Goal: Task Accomplishment & Management: Manage account settings

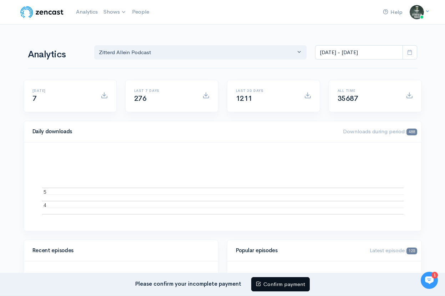
click at [275, 288] on link "Confirm payment" at bounding box center [280, 284] width 58 height 15
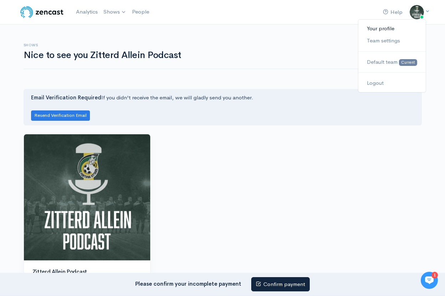
click at [395, 31] on link "Your profile" at bounding box center [391, 28] width 67 height 12
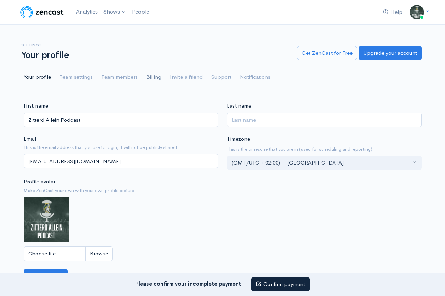
click at [153, 77] on link "Billing" at bounding box center [153, 78] width 15 height 26
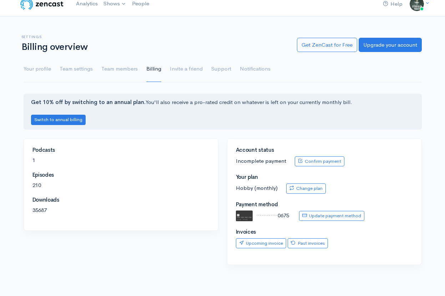
scroll to position [13, 0]
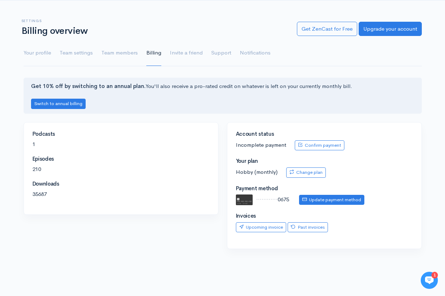
click at [322, 198] on link "Update payment method" at bounding box center [331, 200] width 65 height 10
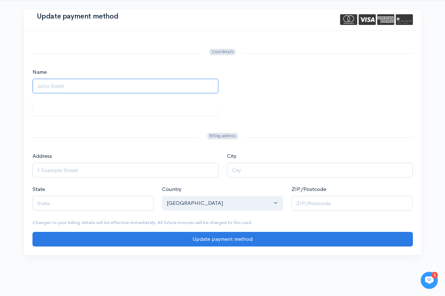
click at [138, 90] on input "Name" at bounding box center [125, 86] width 186 height 15
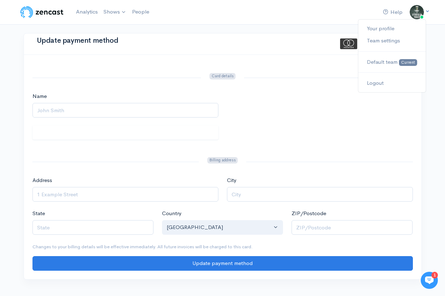
click at [423, 10] on img at bounding box center [416, 12] width 14 height 14
click at [385, 24] on link "Your profile" at bounding box center [391, 28] width 67 height 12
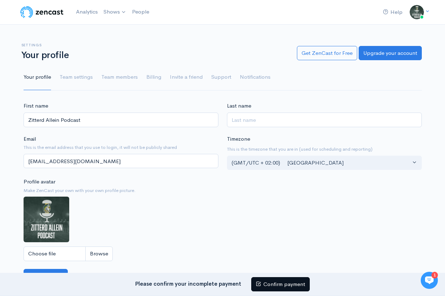
click at [271, 279] on link "Confirm payment" at bounding box center [280, 284] width 58 height 15
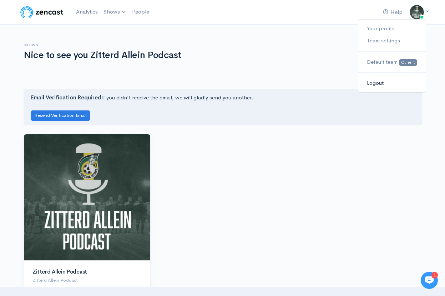
click at [376, 82] on link "Logout" at bounding box center [391, 83] width 67 height 12
